Goal: Information Seeking & Learning: Check status

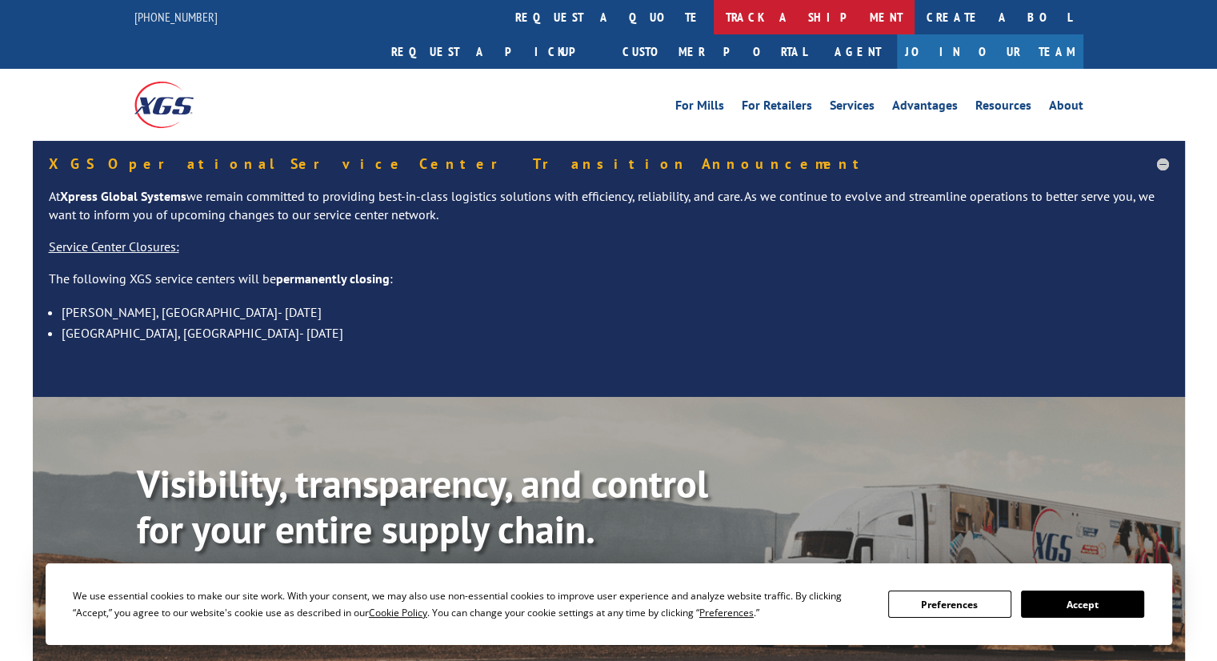
click at [714, 13] on link "track a shipment" at bounding box center [814, 17] width 201 height 34
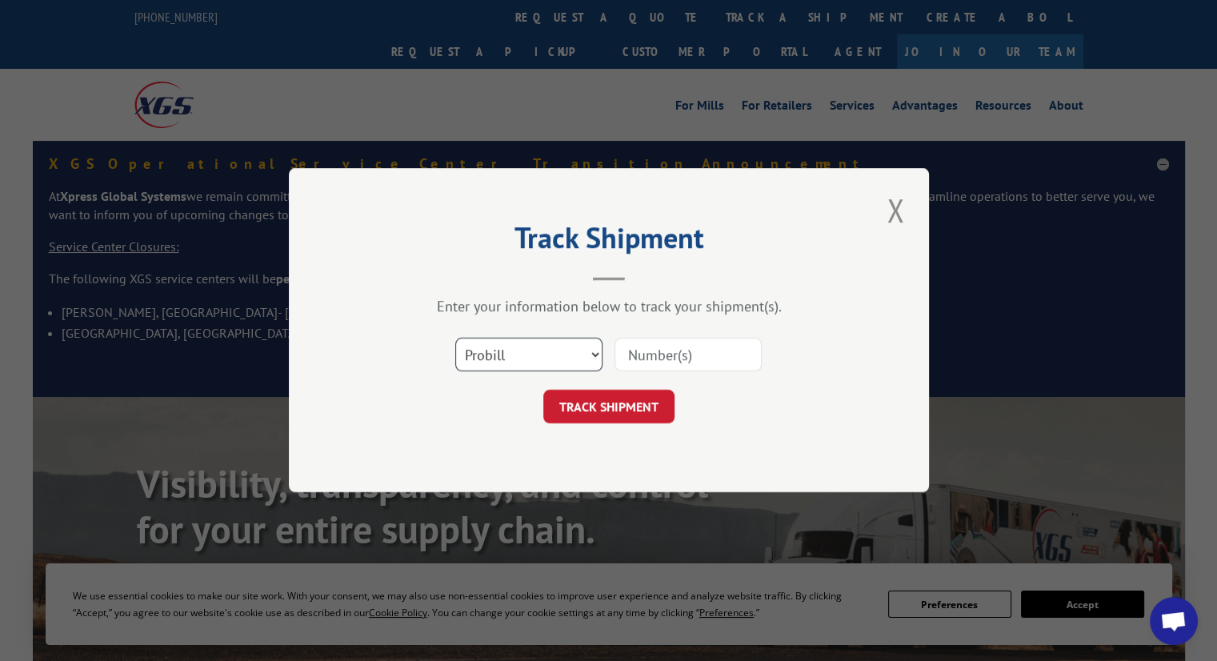
drag, startPoint x: 559, startPoint y: 356, endPoint x: 554, endPoint y: 365, distance: 10.4
click at [558, 358] on select "Select category... Probill BOL PO" at bounding box center [528, 356] width 147 height 34
select select "po"
click at [455, 339] on select "Select category... Probill BOL PO" at bounding box center [528, 356] width 147 height 34
click at [636, 368] on input at bounding box center [688, 356] width 147 height 34
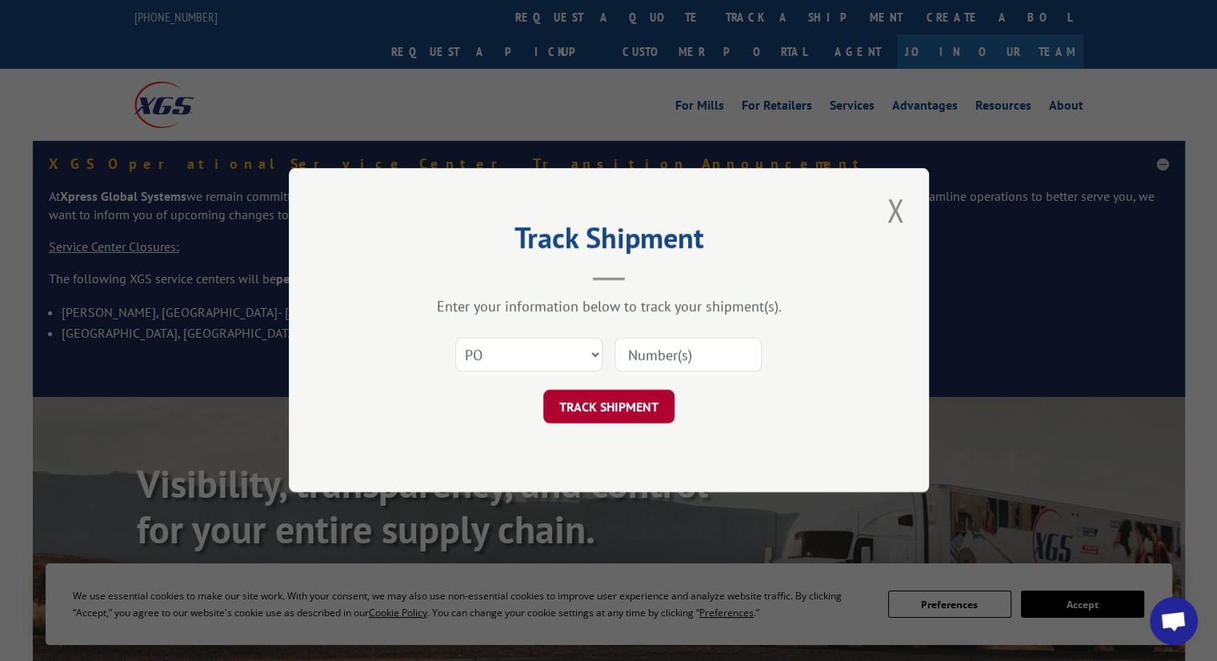
paste input "295927823"
type input "295927823"
click at [604, 400] on button "TRACK SHIPMENT" at bounding box center [608, 408] width 131 height 34
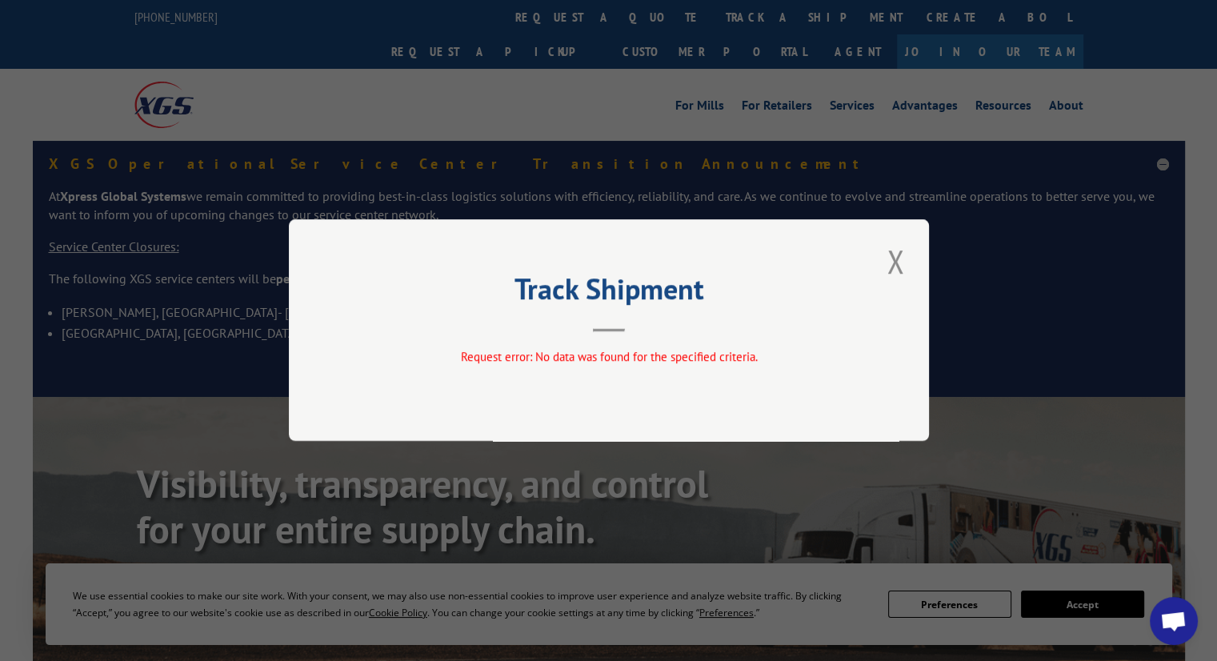
click at [918, 273] on div "Track Shipment Request error: No data was found for the specified criteria." at bounding box center [609, 330] width 640 height 222
drag, startPoint x: 889, startPoint y: 262, endPoint x: 796, endPoint y: 202, distance: 110.6
click at [888, 262] on button "Close modal" at bounding box center [895, 261] width 27 height 44
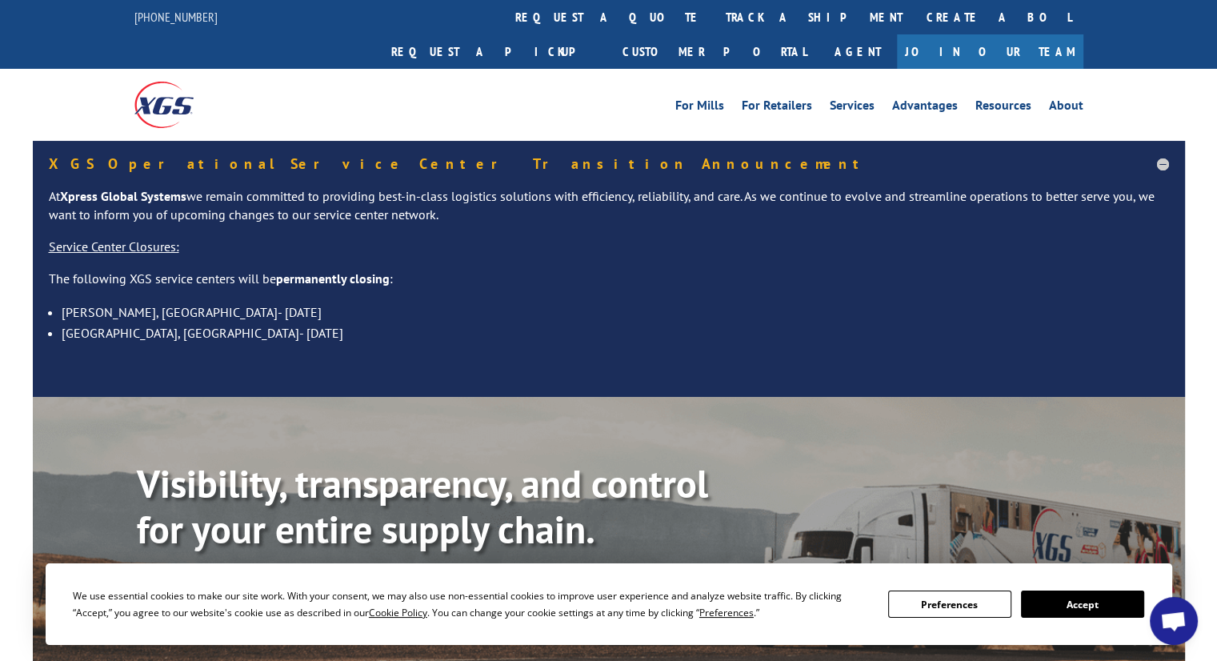
click at [714, 10] on link "track a shipment" at bounding box center [814, 17] width 201 height 34
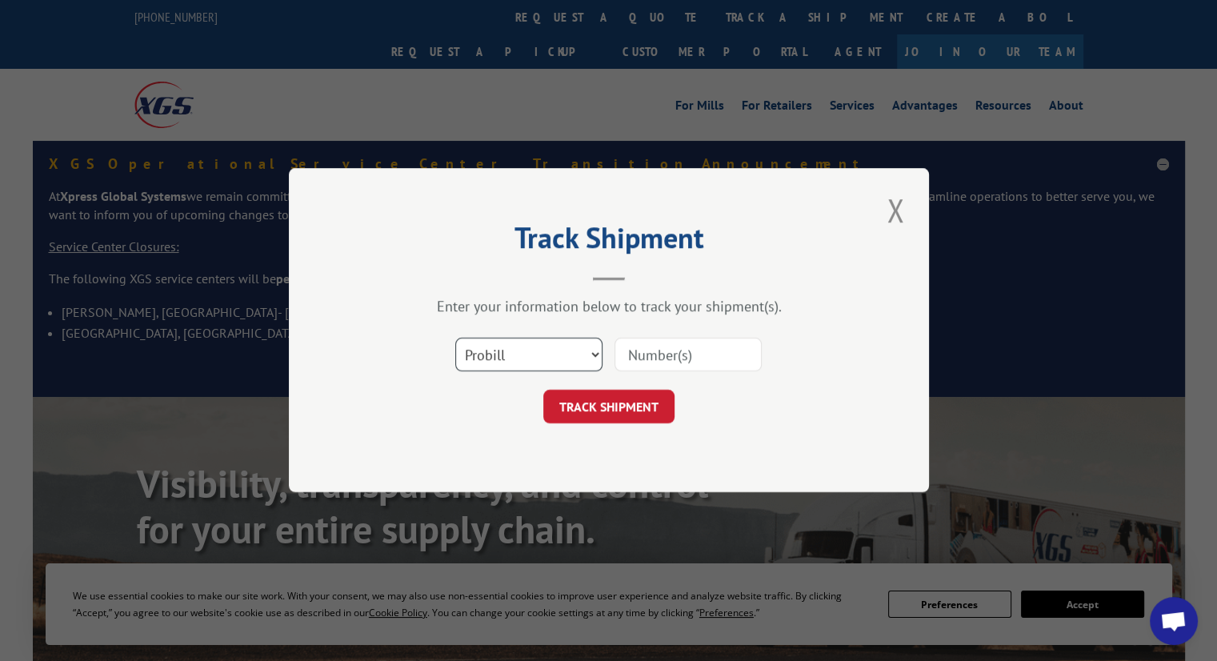
drag, startPoint x: 503, startPoint y: 361, endPoint x: 507, endPoint y: 369, distance: 8.9
click at [503, 361] on select "Select category... Probill BOL PO" at bounding box center [528, 356] width 147 height 34
select select "po"
click at [455, 339] on select "Select category... Probill BOL PO" at bounding box center [528, 356] width 147 height 34
click at [642, 367] on input at bounding box center [688, 356] width 147 height 34
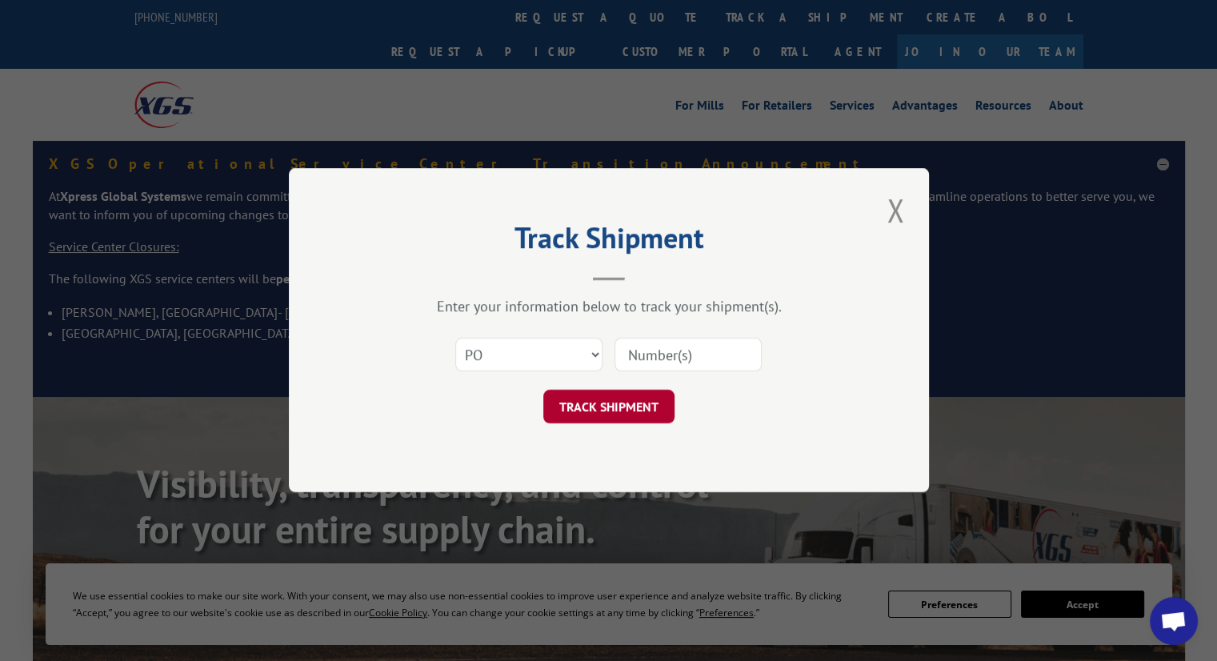
paste input "295502200"
type input "295502200"
click at [615, 411] on button "TRACK SHIPMENT" at bounding box center [608, 408] width 131 height 34
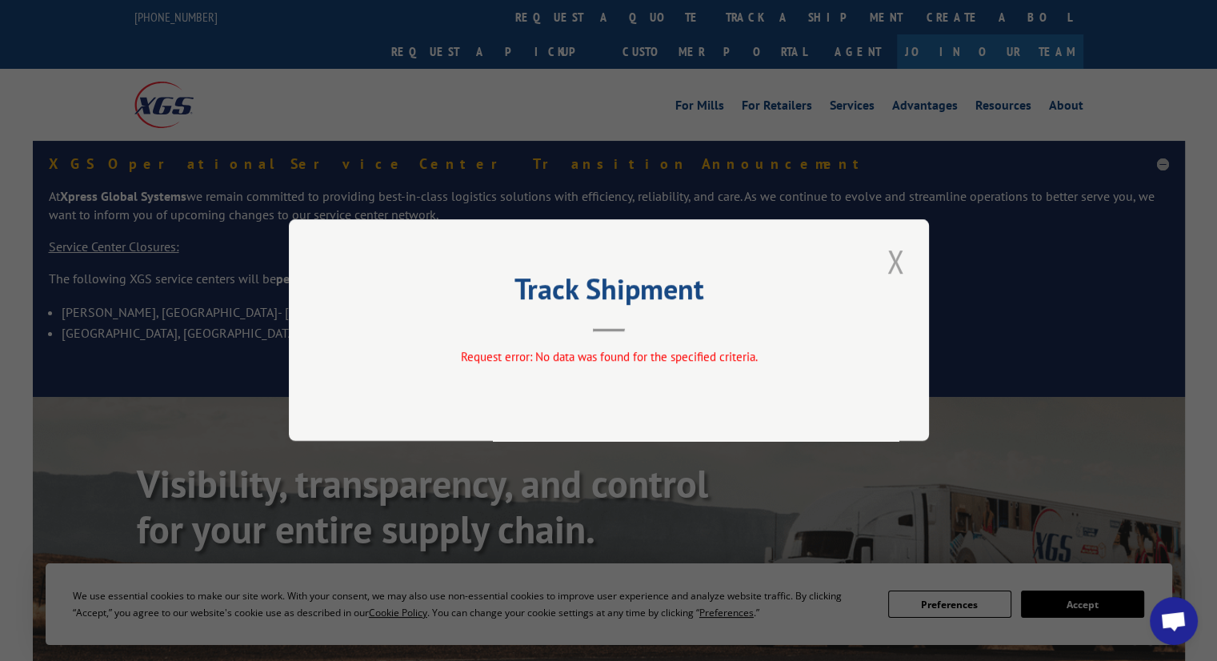
click at [891, 255] on button "Close modal" at bounding box center [895, 261] width 27 height 44
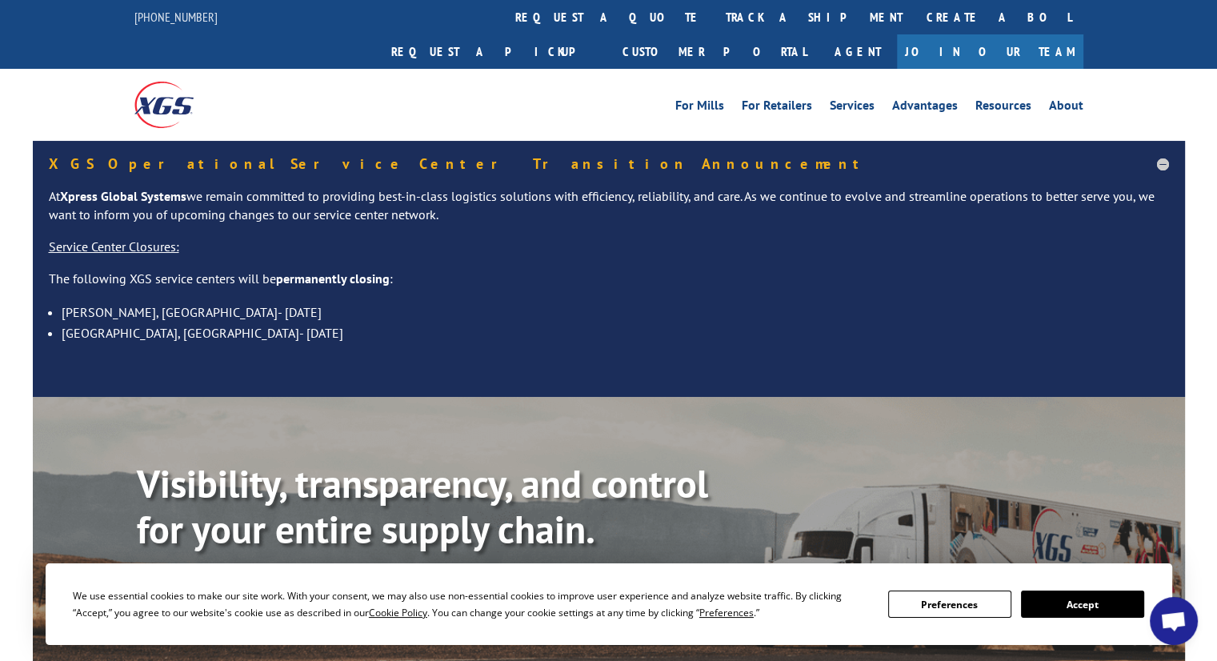
click at [557, 69] on div "For Mills For Retailers Services Advantages Resources About For Mills For Retai…" at bounding box center [608, 104] width 949 height 71
click at [714, 17] on link "track a shipment" at bounding box center [814, 17] width 201 height 34
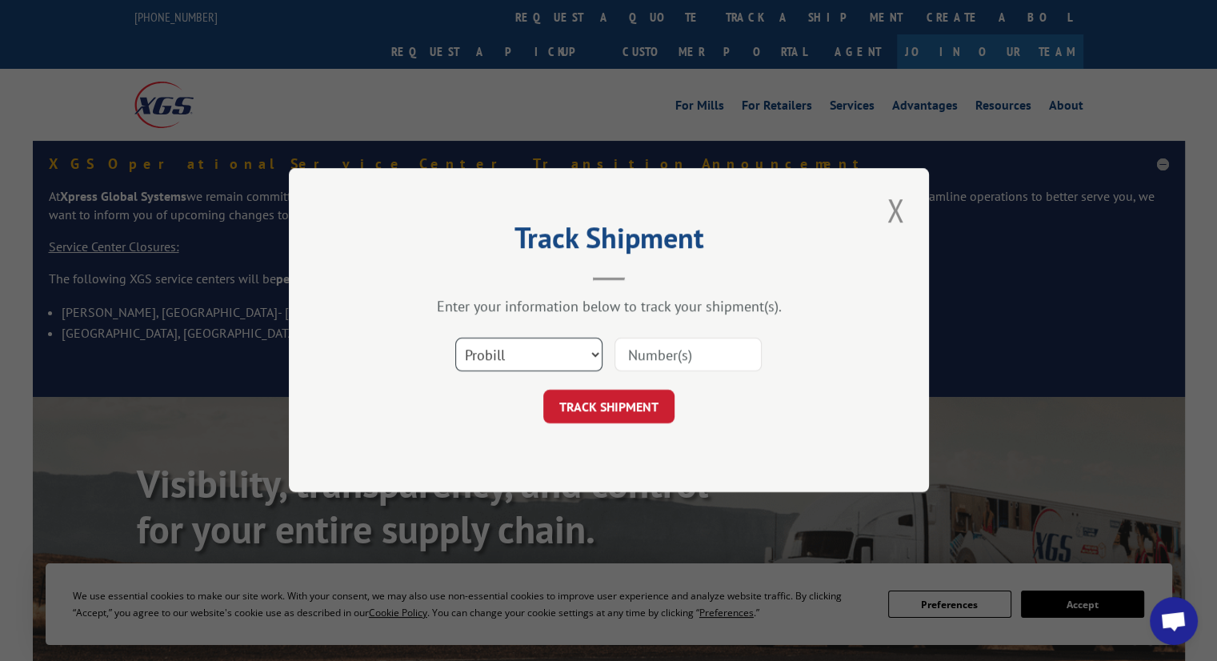
click at [527, 358] on select "Select category... Probill BOL PO" at bounding box center [528, 356] width 147 height 34
select select "po"
click at [455, 339] on select "Select category... Probill BOL PO" at bounding box center [528, 356] width 147 height 34
drag, startPoint x: 656, startPoint y: 355, endPoint x: 622, endPoint y: 387, distance: 47.0
click at [656, 355] on input at bounding box center [688, 356] width 147 height 34
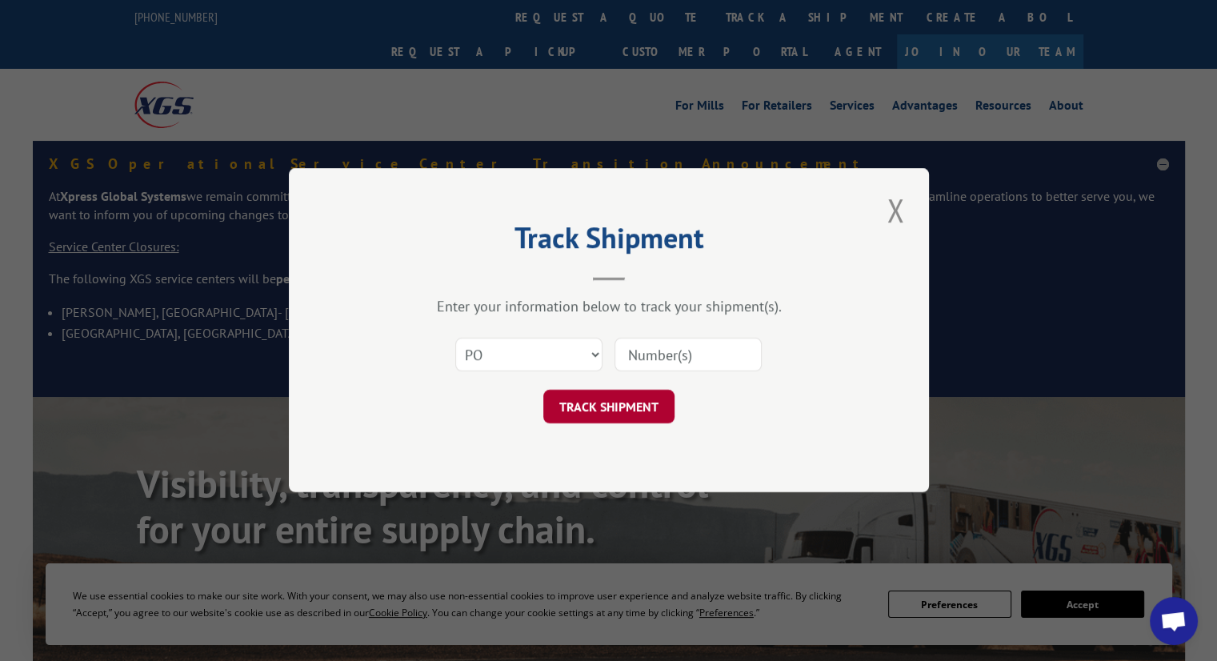
paste input "295906003"
type input "295906003"
click at [604, 405] on button "TRACK SHIPMENT" at bounding box center [608, 408] width 131 height 34
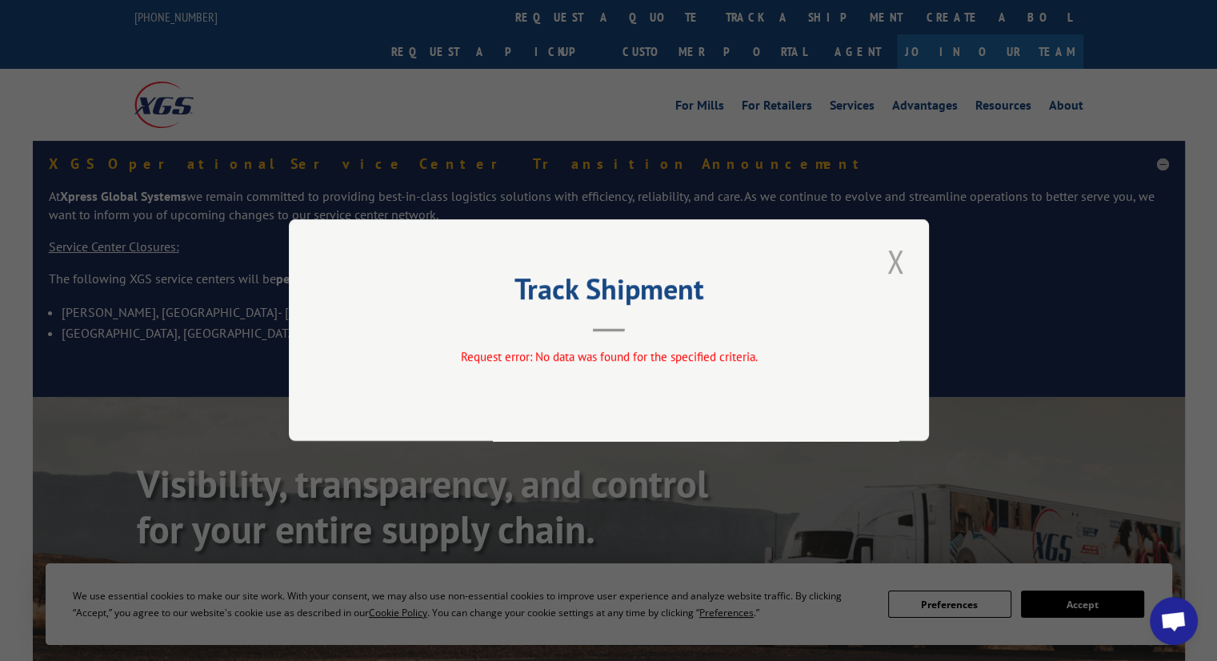
click at [890, 267] on button "Close modal" at bounding box center [895, 261] width 27 height 44
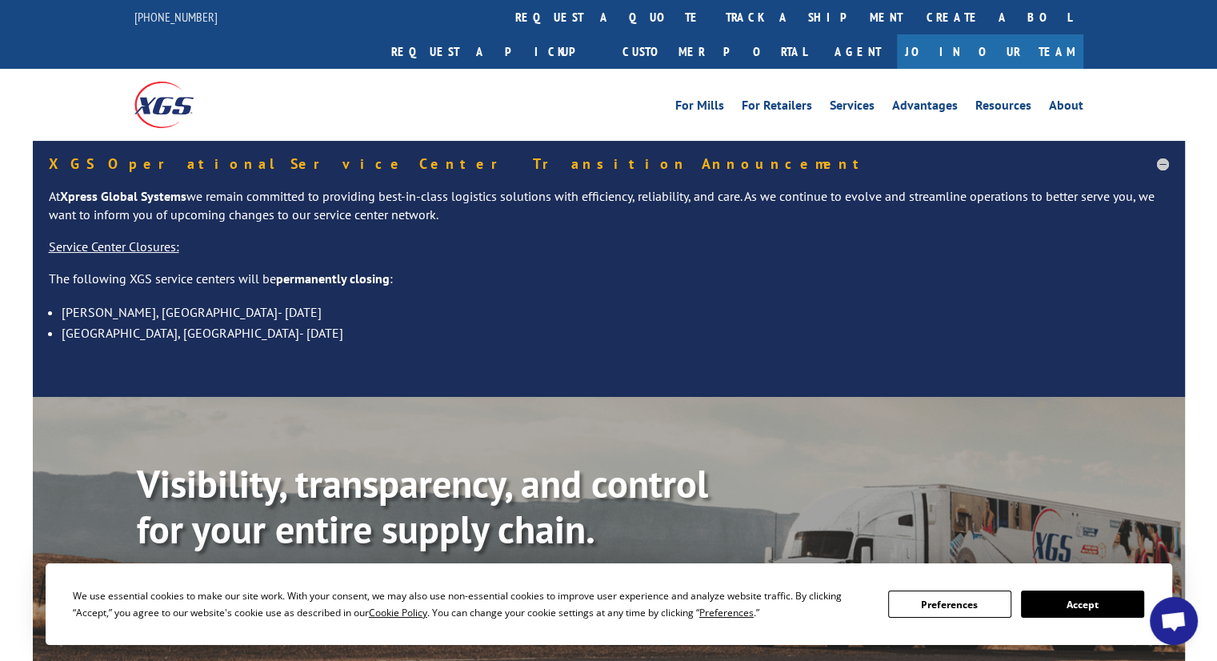
drag, startPoint x: 583, startPoint y: 18, endPoint x: 579, endPoint y: 135, distance: 117.8
click at [714, 17] on link "track a shipment" at bounding box center [814, 17] width 201 height 34
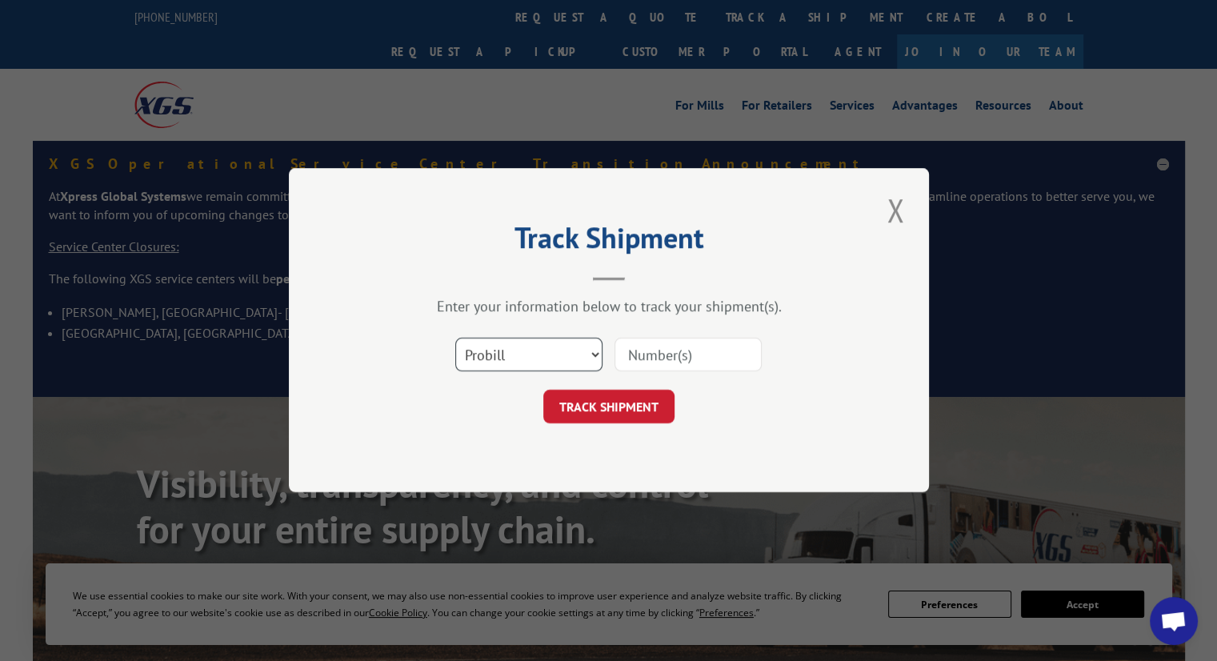
click at [541, 353] on select "Select category... Probill BOL PO" at bounding box center [528, 356] width 147 height 34
click at [455, 339] on select "Select category... Probill BOL PO" at bounding box center [528, 356] width 147 height 34
drag, startPoint x: 531, startPoint y: 347, endPoint x: 526, endPoint y: 367, distance: 20.6
click at [531, 347] on select "Select category... Probill BOL PO" at bounding box center [528, 356] width 147 height 34
select select "bol"
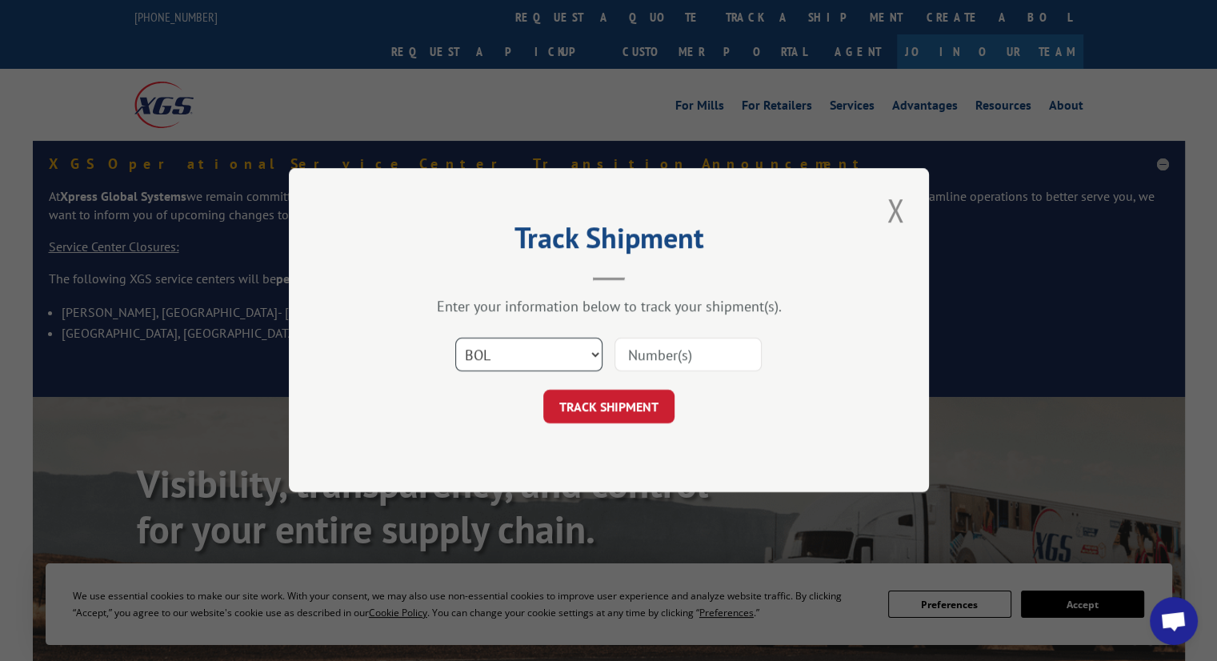
click at [455, 339] on select "Select category... Probill BOL PO" at bounding box center [528, 356] width 147 height 34
click at [657, 360] on input at bounding box center [688, 356] width 147 height 34
paste input "2854240"
type input "2854240"
click at [616, 402] on button "TRACK SHIPMENT" at bounding box center [608, 408] width 131 height 34
